Goal: Task Accomplishment & Management: Manage account settings

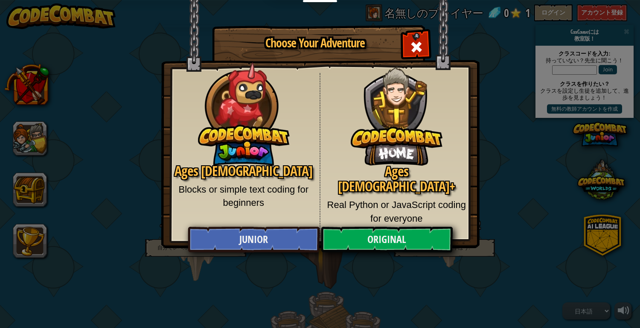
select select "ja"
click at [422, 37] on div "Close modal" at bounding box center [416, 45] width 27 height 27
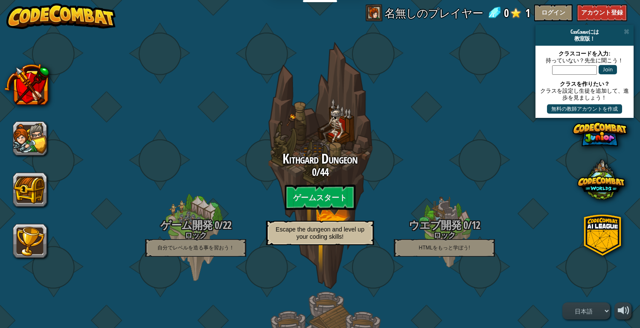
click at [94, 19] on img at bounding box center [60, 16] width 109 height 26
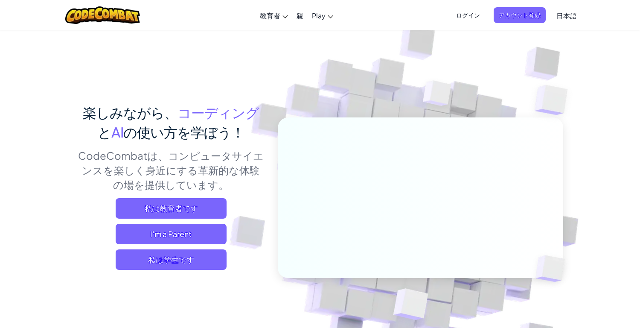
click at [463, 15] on span "ログイン" at bounding box center [468, 15] width 34 height 16
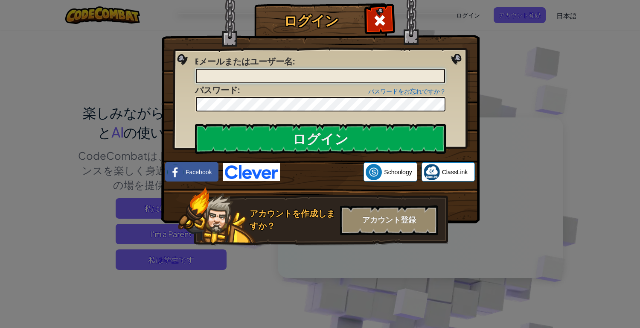
click at [347, 75] on input "Eメールまたはユーザー名 :" at bounding box center [320, 76] width 249 height 15
type input "mssora"
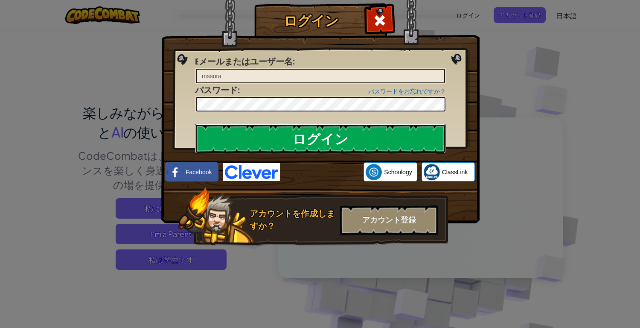
click at [322, 125] on input "ログイン" at bounding box center [320, 139] width 251 height 30
click at [328, 132] on input "ログイン" at bounding box center [320, 139] width 251 height 30
